Goal: Browse casually: Explore the website without a specific task or goal

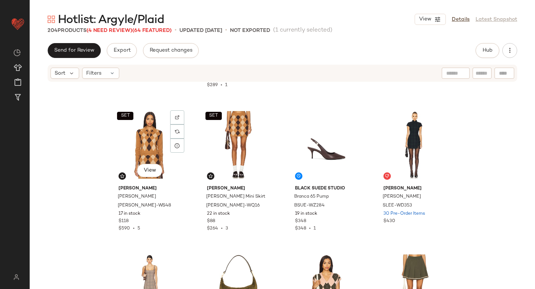
scroll to position [3429, 0]
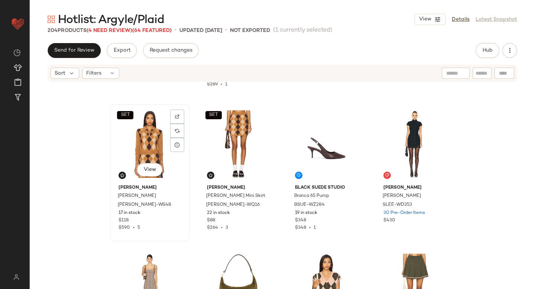
click at [143, 136] on div "SET View" at bounding box center [150, 144] width 75 height 75
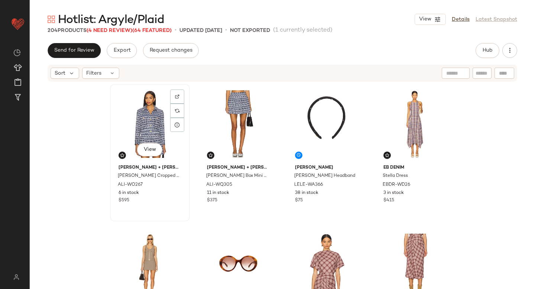
click at [143, 112] on div "View" at bounding box center [150, 124] width 75 height 75
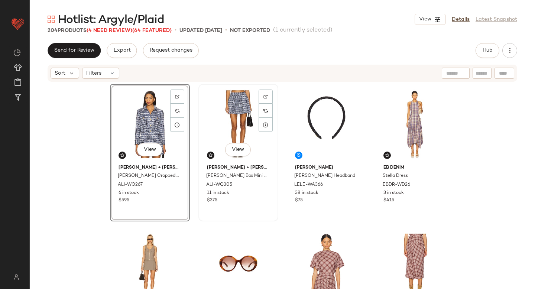
click at [229, 102] on div "View" at bounding box center [238, 124] width 75 height 75
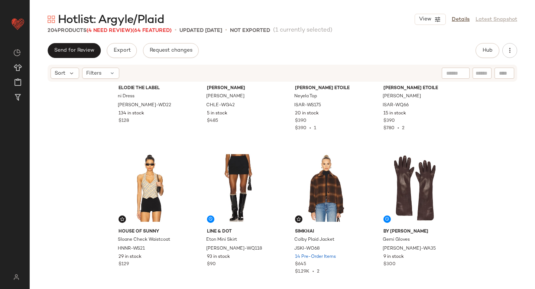
scroll to position [227, 0]
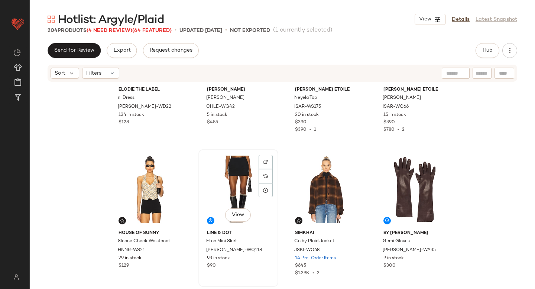
click at [227, 158] on div "View" at bounding box center [238, 189] width 75 height 75
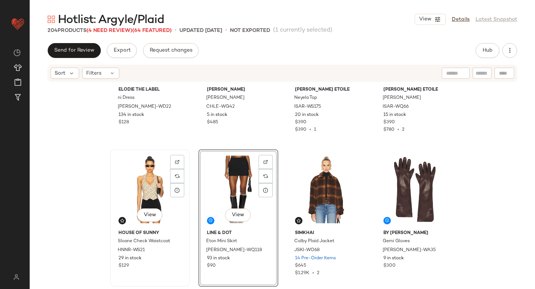
click at [158, 161] on div "View" at bounding box center [150, 189] width 75 height 75
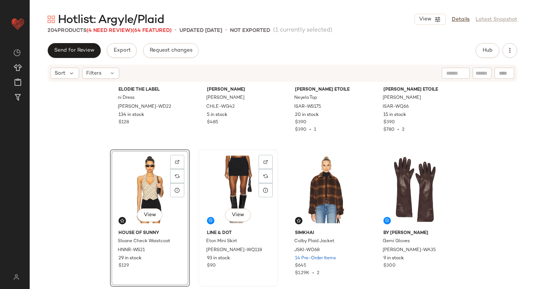
click at [217, 169] on div "View" at bounding box center [238, 189] width 75 height 75
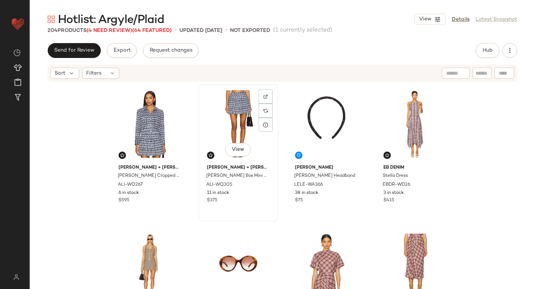
click at [225, 127] on div "View" at bounding box center [238, 124] width 75 height 75
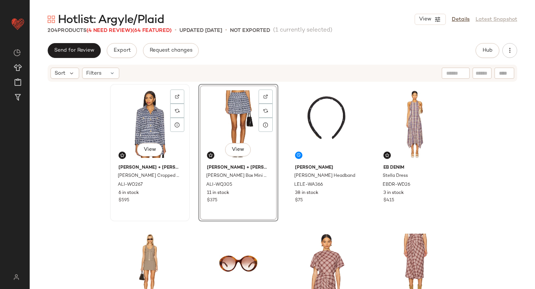
click at [148, 122] on div "View" at bounding box center [150, 124] width 75 height 75
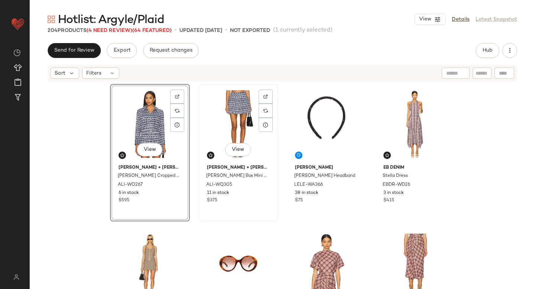
click at [235, 107] on div "View" at bounding box center [238, 124] width 75 height 75
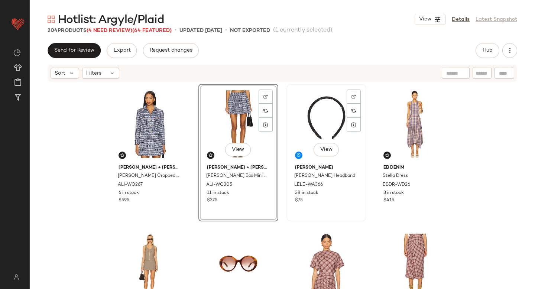
click at [310, 113] on div "View" at bounding box center [326, 124] width 75 height 75
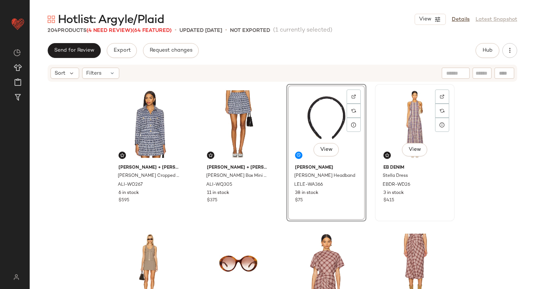
click at [407, 106] on div "View" at bounding box center [415, 124] width 75 height 75
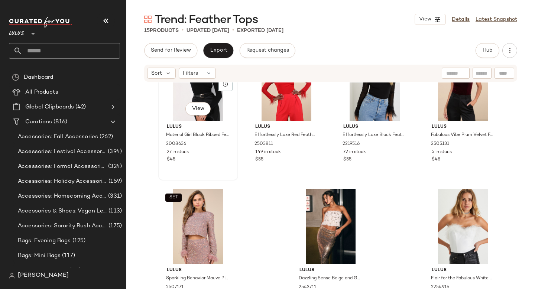
scroll to position [336, 0]
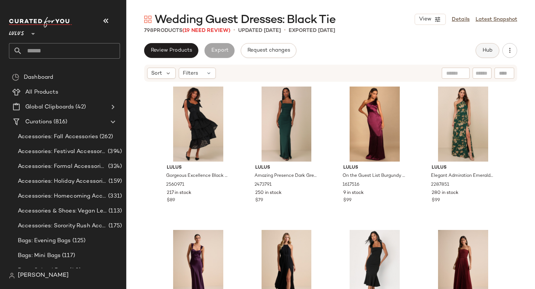
click at [484, 46] on button "Hub" at bounding box center [488, 50] width 24 height 15
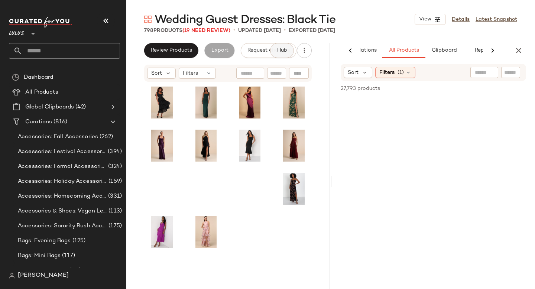
scroll to position [0, 44]
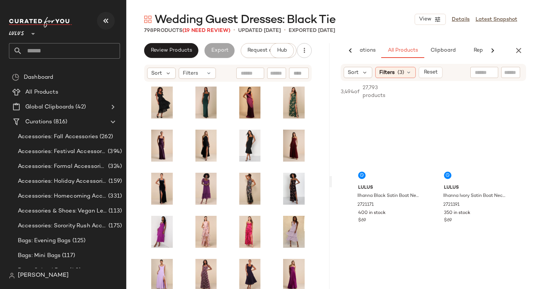
click at [105, 23] on icon "button" at bounding box center [105, 20] width 9 height 9
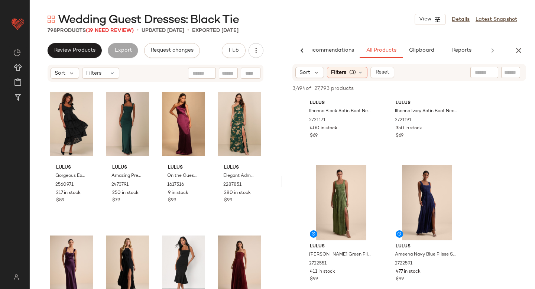
scroll to position [113, 0]
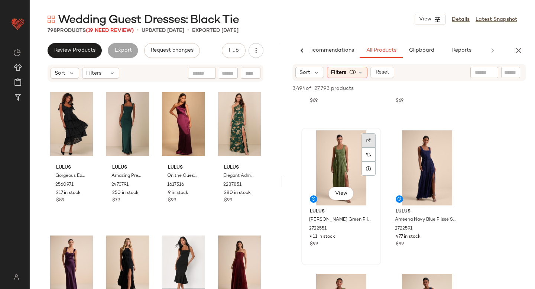
click at [364, 148] on div at bounding box center [369, 155] width 14 height 14
click at [520, 51] on icon "button" at bounding box center [518, 50] width 9 height 9
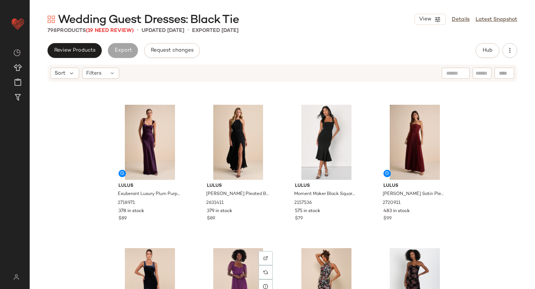
scroll to position [0, 0]
